Goal: Information Seeking & Learning: Compare options

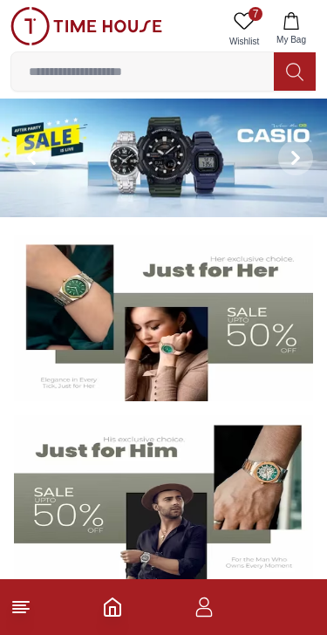
click at [30, 604] on icon at bounding box center [20, 607] width 21 height 21
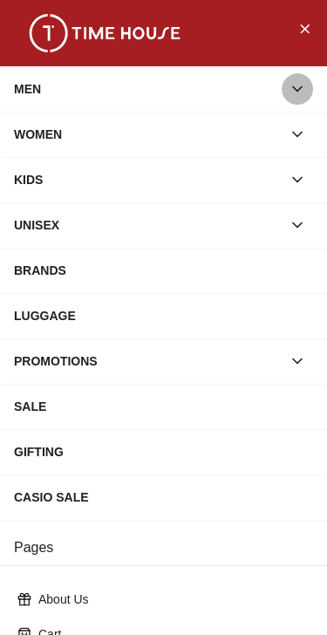
click at [300, 79] on button "button" at bounding box center [297, 88] width 31 height 31
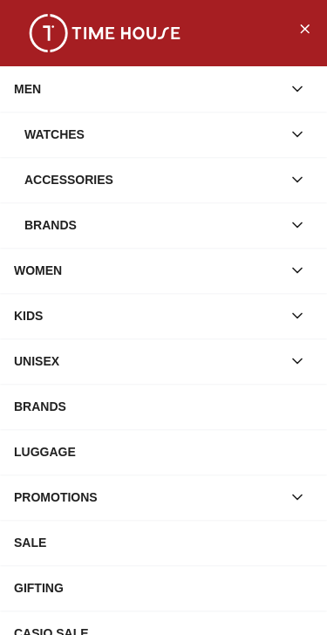
click at [299, 133] on icon "button" at bounding box center [297, 134] width 17 height 17
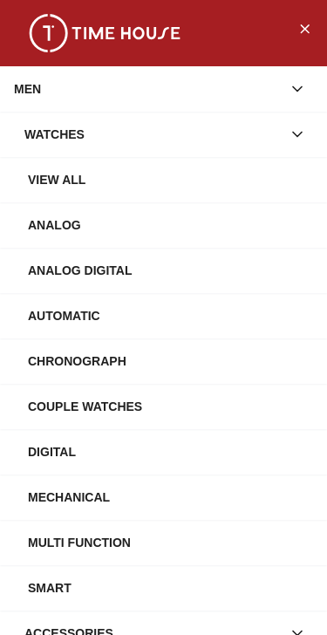
click at [65, 181] on div "View All" at bounding box center [170, 179] width 285 height 31
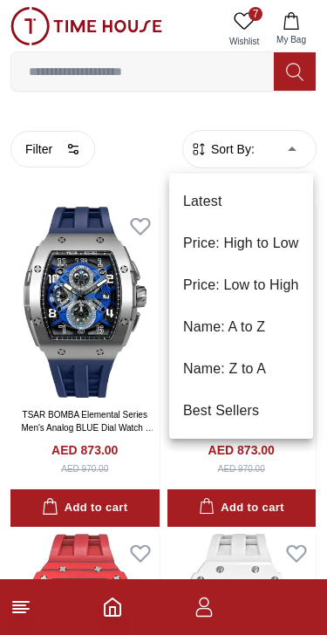
click at [284, 234] on li "Price: High to Low" at bounding box center [241, 243] width 144 height 42
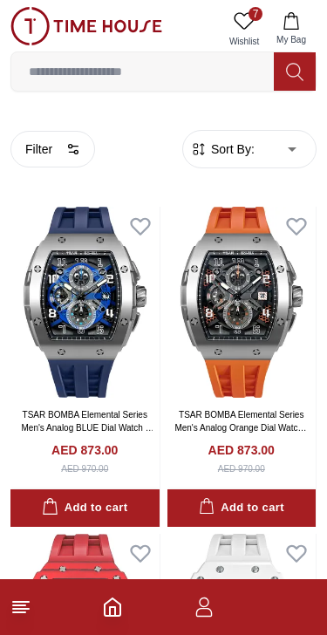
type input "*"
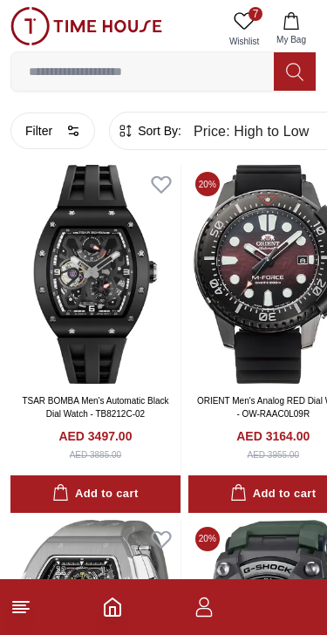
scroll to position [1817, 0]
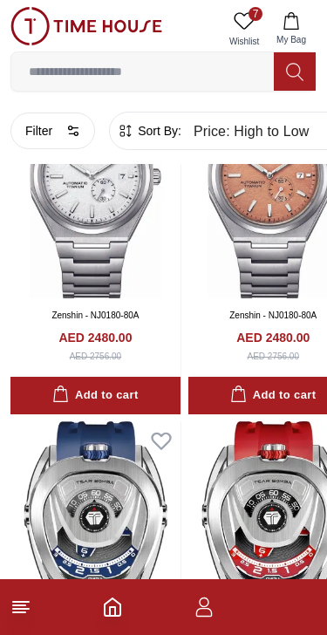
scroll to position [4383, 0]
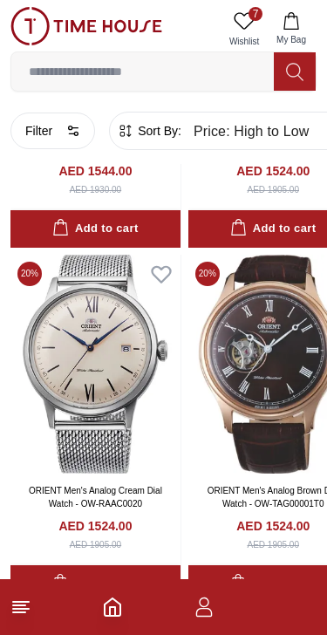
scroll to position [16828, 0]
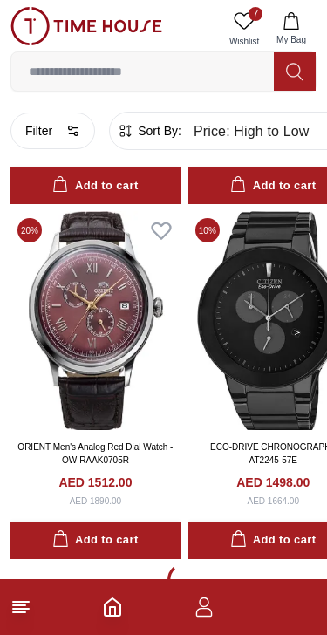
scroll to position [17227, 0]
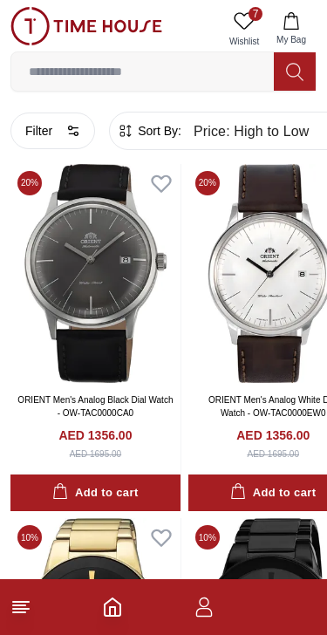
scroll to position [22580, 0]
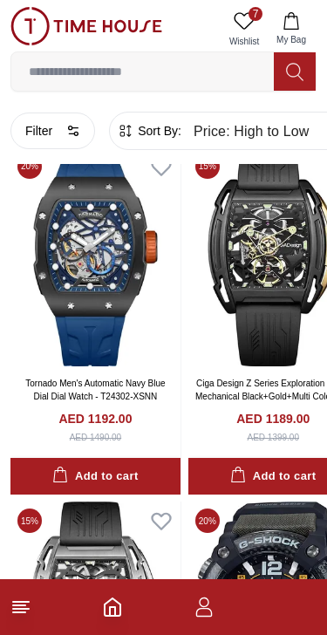
scroll to position [27532, 0]
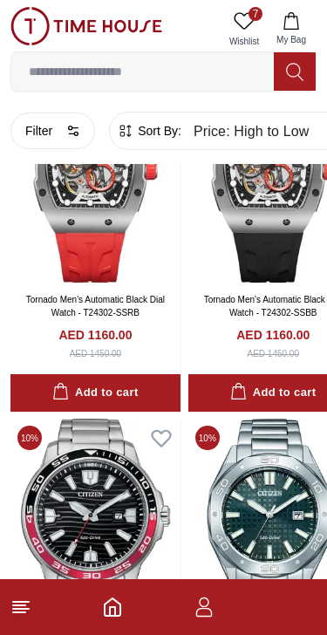
scroll to position [29032, 0]
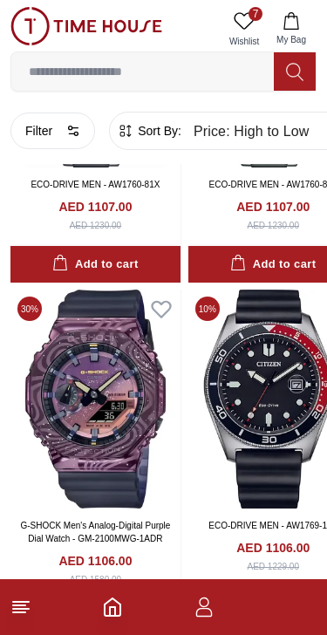
scroll to position [33321, 0]
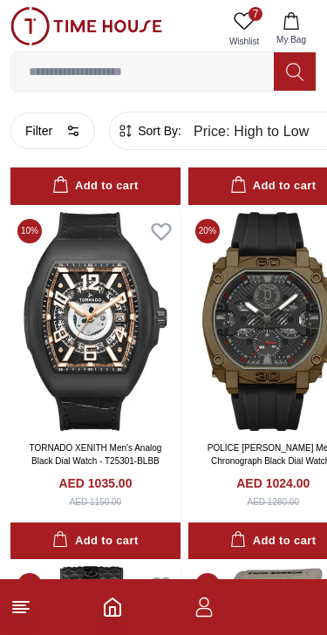
scroll to position [35533, 0]
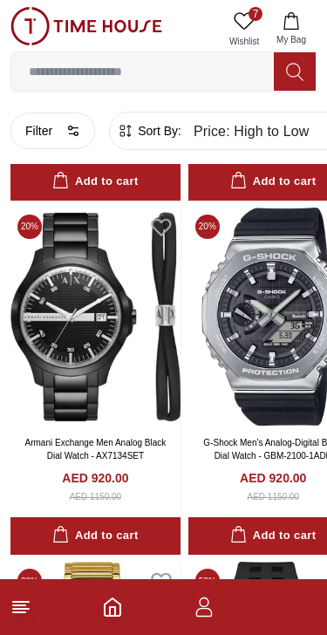
scroll to position [40126, 0]
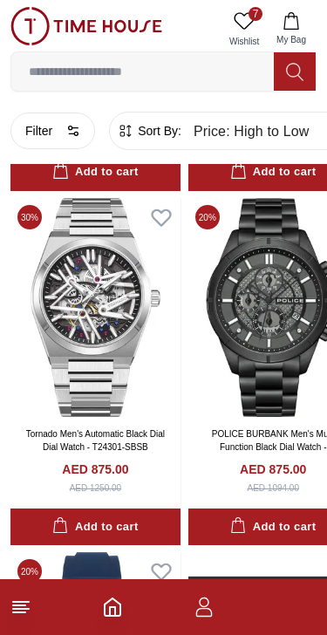
scroll to position [43678, 0]
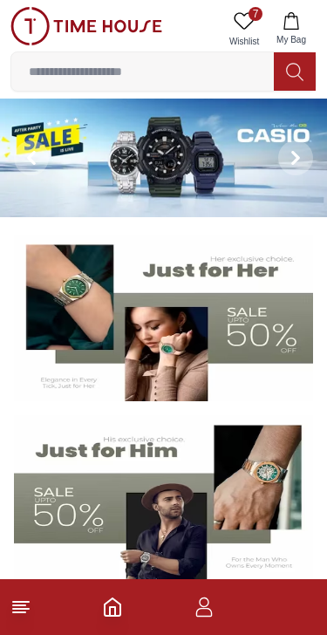
click at [20, 605] on line at bounding box center [19, 605] width 12 height 0
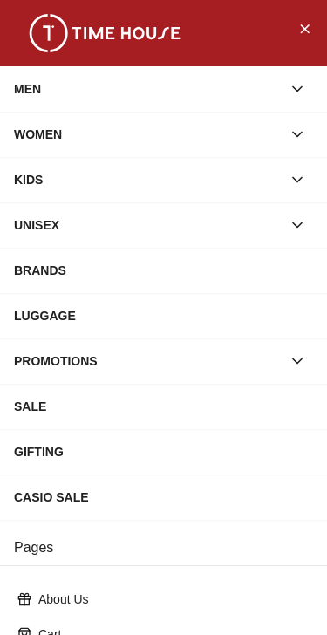
click at [297, 85] on icon "button" at bounding box center [297, 88] width 17 height 17
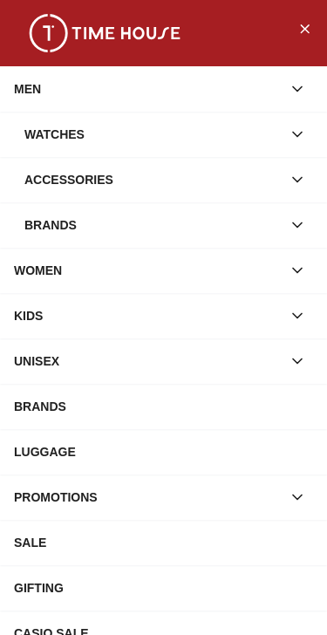
click at [293, 133] on icon "button" at bounding box center [297, 135] width 9 height 4
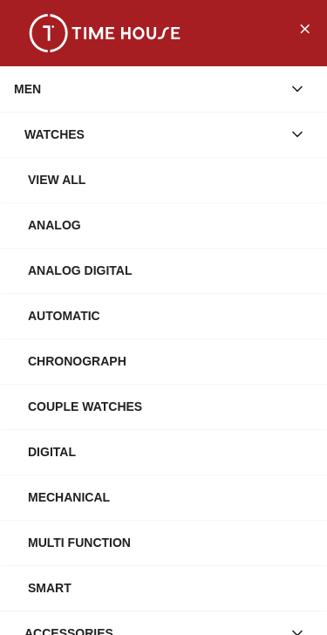
click at [302, 129] on icon "button" at bounding box center [297, 134] width 17 height 17
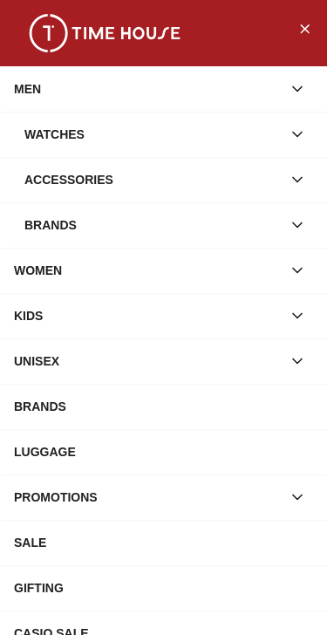
click at [300, 123] on button "button" at bounding box center [297, 134] width 31 height 31
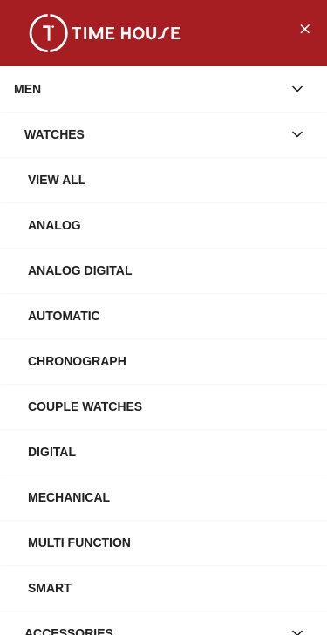
click at [82, 174] on div "View All" at bounding box center [170, 179] width 285 height 31
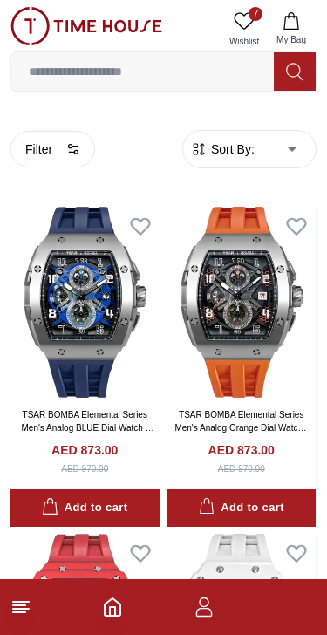
click at [72, 147] on icon "button" at bounding box center [73, 149] width 14 height 14
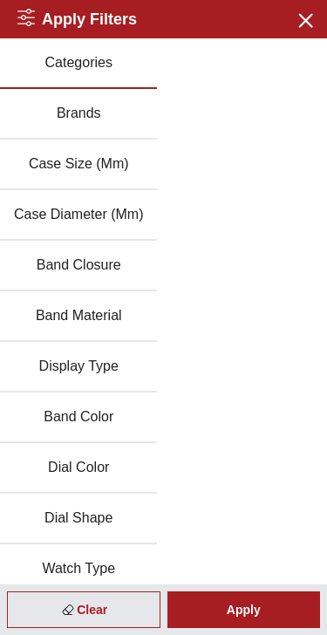
click at [103, 115] on button "Brands" at bounding box center [78, 114] width 157 height 51
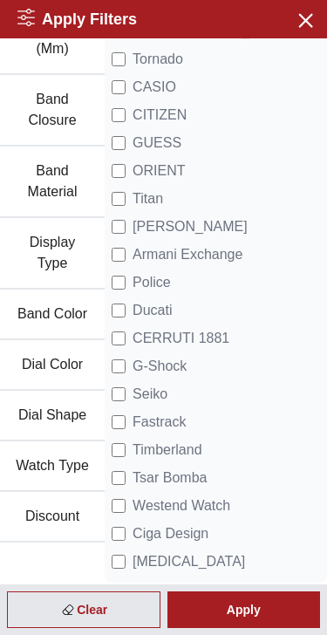
scroll to position [229, 0]
click at [266, 601] on div "Apply" at bounding box center [244, 609] width 154 height 37
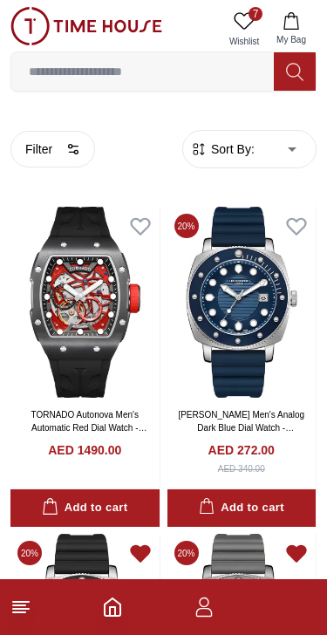
click at [74, 143] on icon "button" at bounding box center [73, 149] width 14 height 14
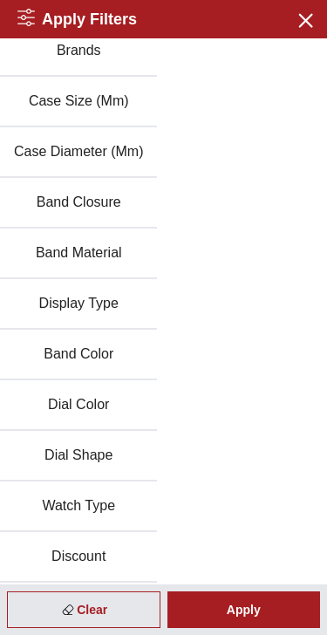
scroll to position [63, 0]
click at [311, 6] on button "Close menu" at bounding box center [304, 19] width 28 height 28
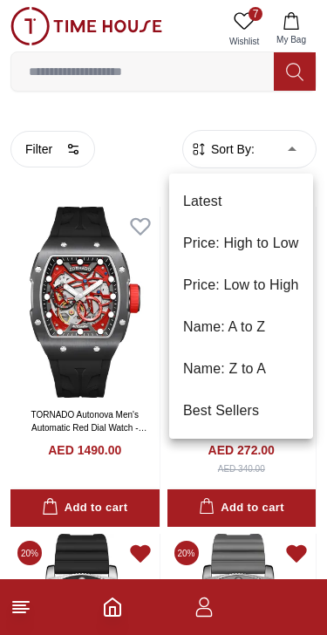
click at [261, 284] on li "Price: Low to High" at bounding box center [241, 285] width 144 height 42
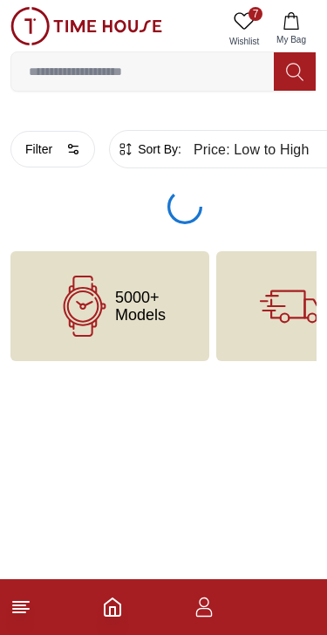
type input "*"
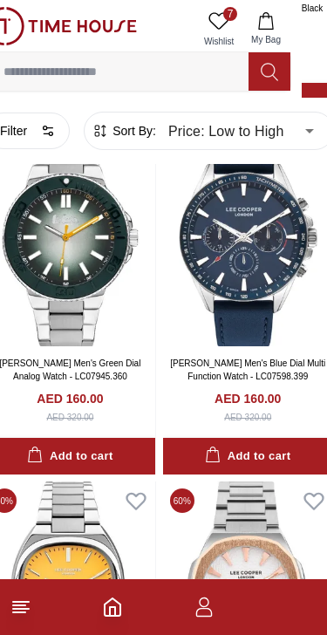
scroll to position [787, 25]
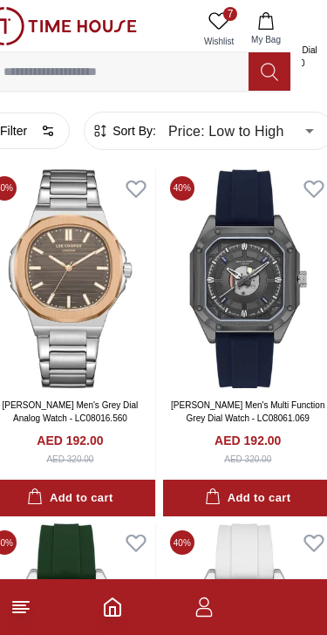
scroll to position [3230, 25]
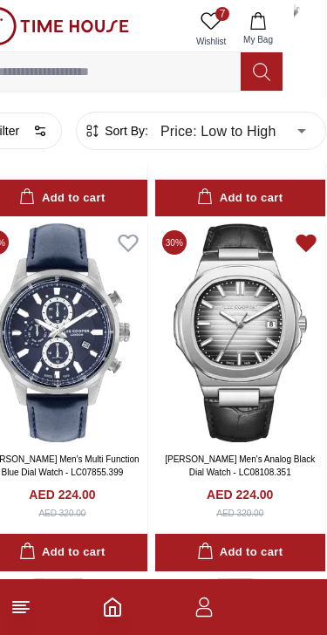
scroll to position [9199, 33]
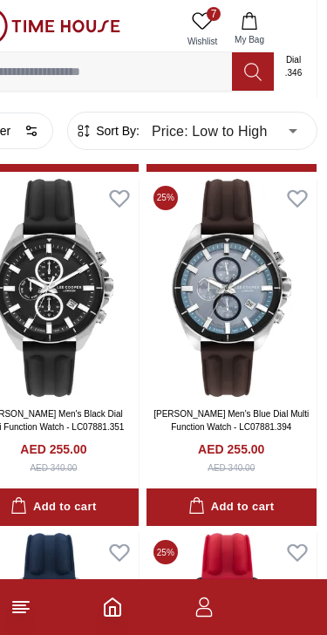
scroll to position [13590, 2]
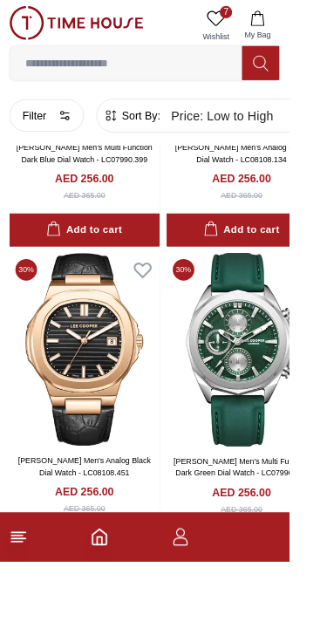
scroll to position [15168, 0]
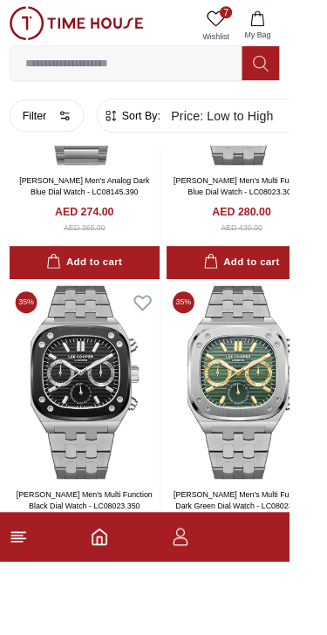
scroll to position [20095, 0]
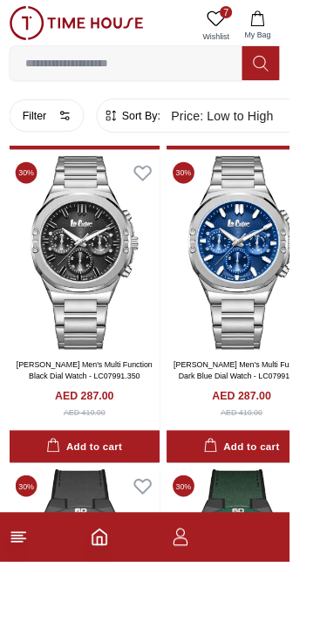
scroll to position [23431, 0]
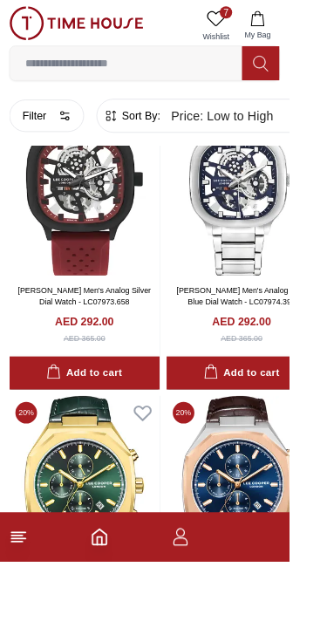
scroll to position [25643, 0]
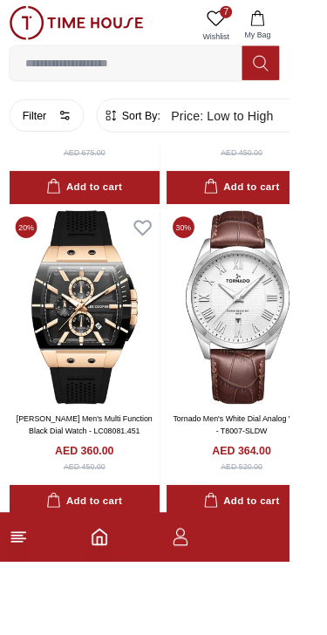
scroll to position [30103, 0]
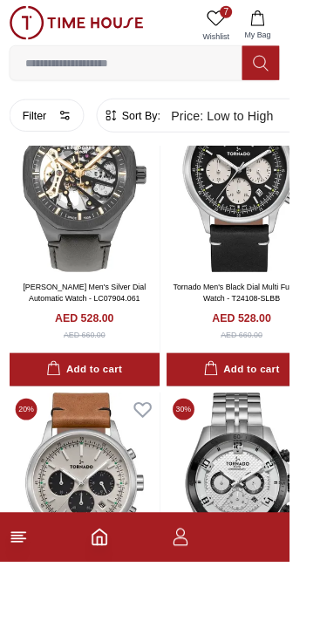
scroll to position [37701, 0]
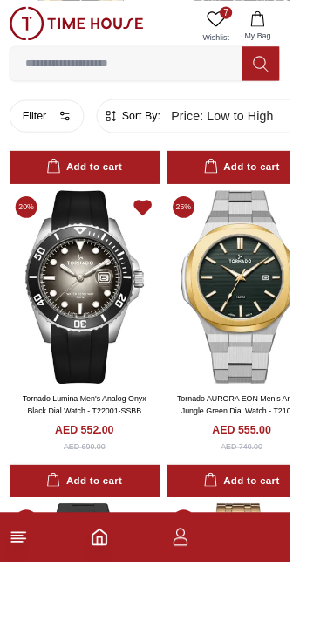
scroll to position [40411, 0]
